Goal: Information Seeking & Learning: Stay updated

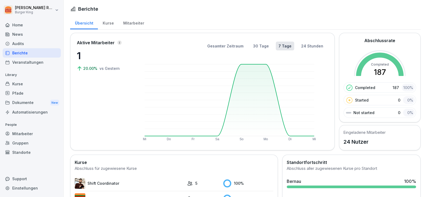
click at [25, 43] on div "Audits" at bounding box center [32, 43] width 58 height 9
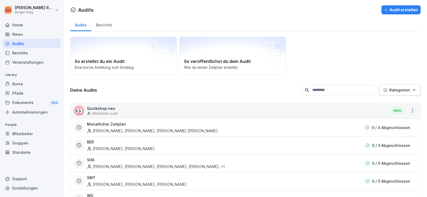
click at [106, 25] on div "Berichte" at bounding box center [103, 25] width 25 height 14
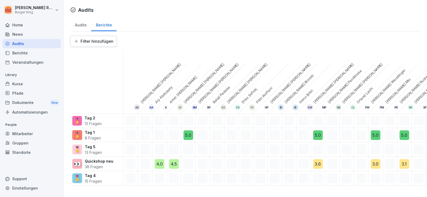
click at [0, 144] on div "[PERSON_NAME] Burger King Home News Audits Berichte Veranstaltungen Library Kur…" at bounding box center [32, 98] width 64 height 197
click at [21, 33] on div "News" at bounding box center [32, 34] width 58 height 9
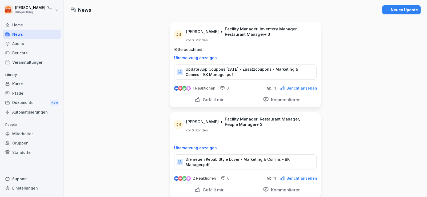
click at [178, 160] on icon at bounding box center [179, 162] width 3 height 4
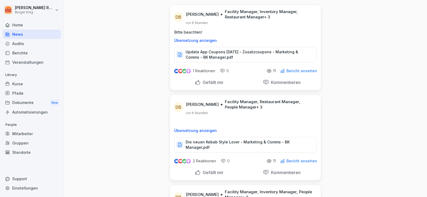
scroll to position [26, 0]
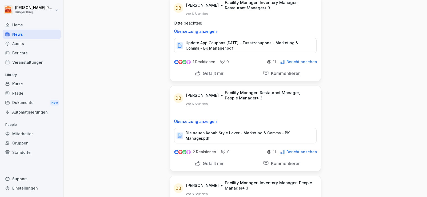
click at [242, 132] on p "Die neuen Kebab Style Lover - Marketing & Comms - BK Manager.pdf" at bounding box center [248, 135] width 125 height 11
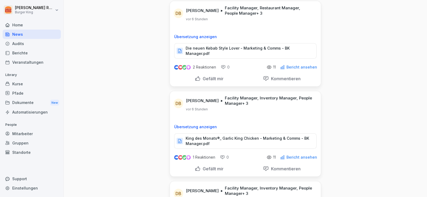
scroll to position [106, 0]
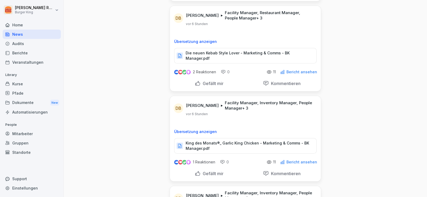
click at [250, 52] on p "Die neuen Kebab Style Lover - Marketing & Comms - BK Manager.pdf" at bounding box center [248, 55] width 125 height 11
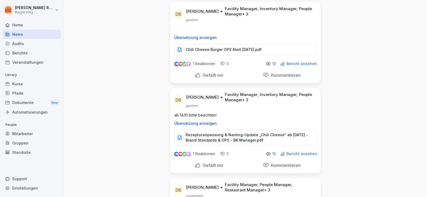
scroll to position [320, 0]
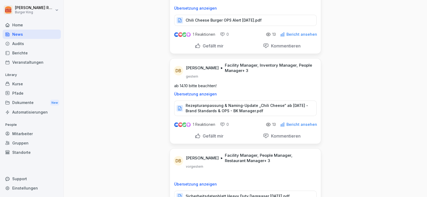
click at [206, 103] on p "Rezepturanpassung & Naming-Update „Chili Cheese“ ab [DATE] - Brand Standards & …" at bounding box center [248, 108] width 125 height 11
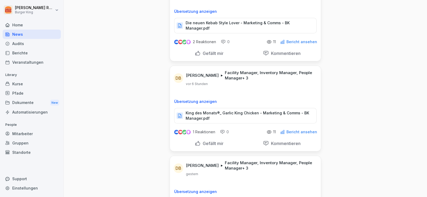
scroll to position [133, 0]
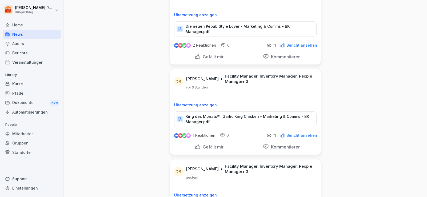
click at [239, 114] on p "King des Monats®_ Garlic King Chicken - Marketing & Comms - BK Manager.pdf" at bounding box center [248, 119] width 125 height 11
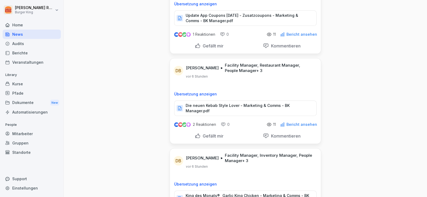
scroll to position [53, 0]
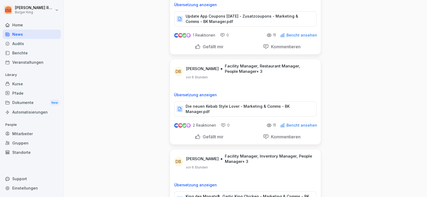
click at [179, 108] on icon at bounding box center [179, 109] width 5 height 5
